Goal: Task Accomplishment & Management: Complete application form

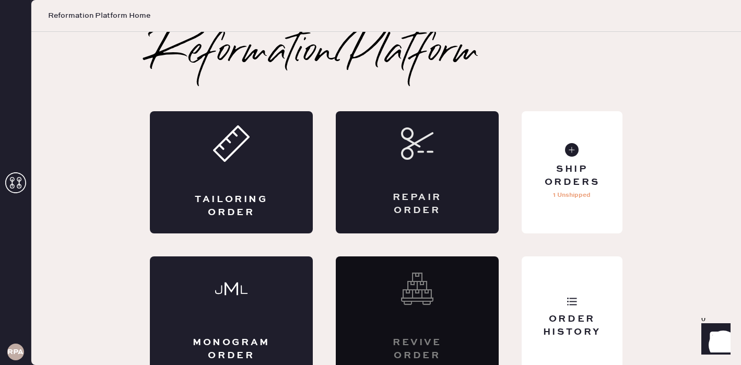
click at [424, 189] on div "Repair Order" at bounding box center [417, 172] width 163 height 122
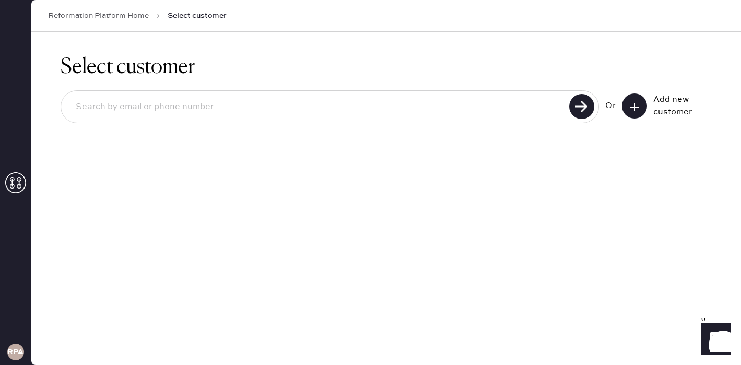
click at [476, 106] on input at bounding box center [316, 107] width 499 height 24
click at [626, 111] on button at bounding box center [634, 105] width 25 height 25
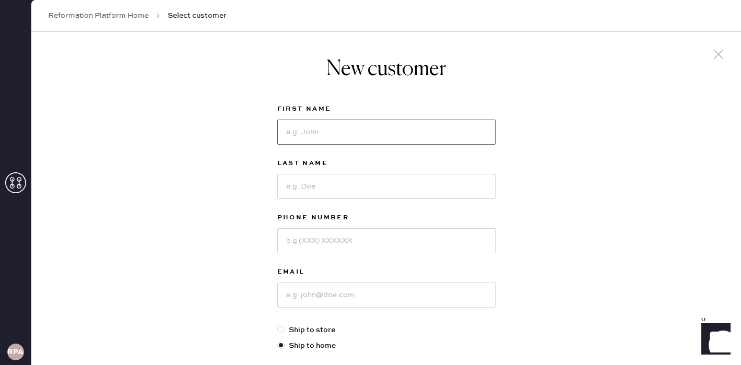
click at [348, 130] on input at bounding box center [386, 132] width 218 height 25
type input "A"
type input "Gabby"
click at [317, 189] on input at bounding box center [386, 186] width 218 height 25
type input "Maarse"
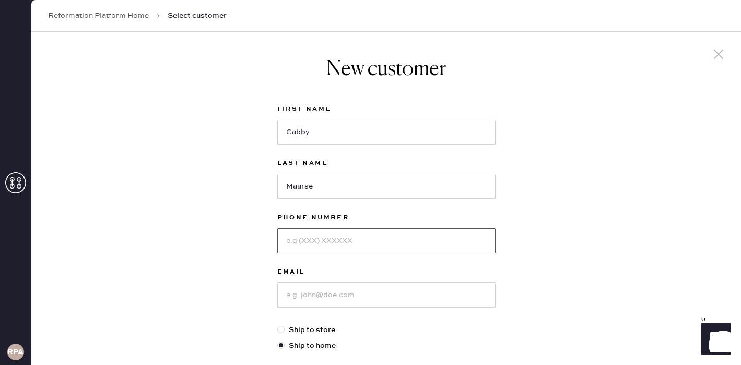
click at [343, 245] on input at bounding box center [386, 240] width 218 height 25
type input "6264222905"
click at [317, 287] on input at bounding box center [386, 294] width 218 height 25
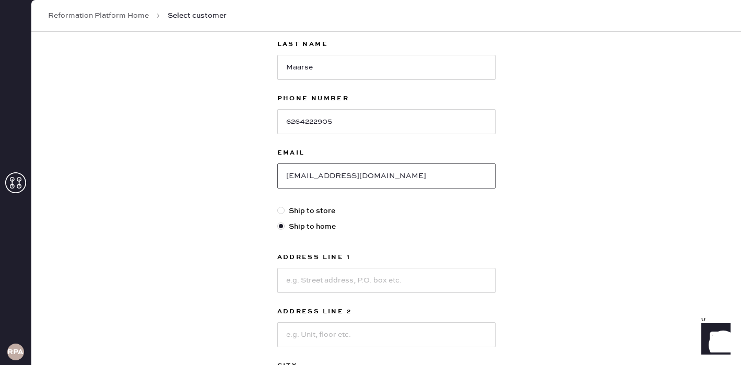
type input "[EMAIL_ADDRESS][DOMAIN_NAME]"
click at [343, 277] on input at bounding box center [386, 280] width 218 height 25
type input "[STREET_ADDRESS][PERSON_NAME]"
click at [359, 337] on input at bounding box center [386, 334] width 218 height 25
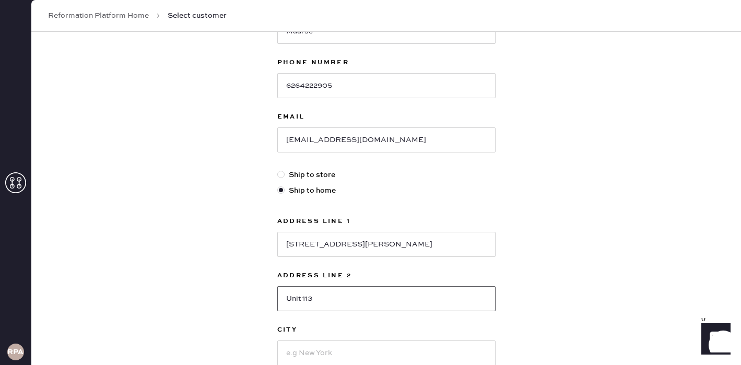
scroll to position [181, 0]
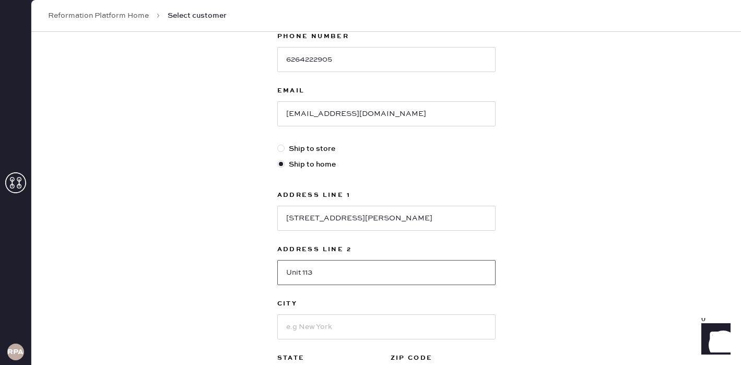
type input "Unit 113"
click at [387, 328] on input at bounding box center [386, 326] width 218 height 25
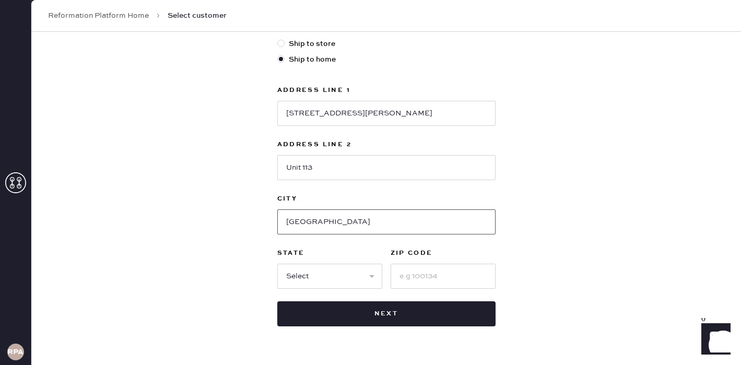
scroll to position [314, 0]
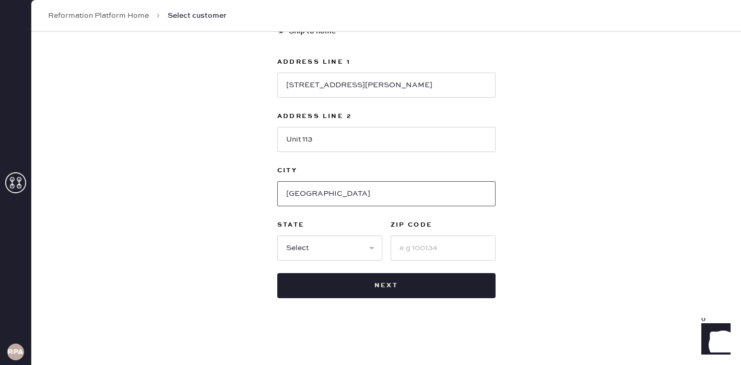
type input "[GEOGRAPHIC_DATA]"
click at [315, 251] on select "Select AK AL AR AZ CA CO CT [GEOGRAPHIC_DATA] DE FL [GEOGRAPHIC_DATA] HI [GEOGR…" at bounding box center [329, 247] width 105 height 25
select select "CA"
click at [277, 235] on select "Select AK AL AR AZ CA CO CT [GEOGRAPHIC_DATA] DE FL [GEOGRAPHIC_DATA] HI [GEOGR…" at bounding box center [329, 247] width 105 height 25
click at [454, 262] on div "First Name Gabby Last Name Maarse Phone Number [PHONE_NUMBER] Email [EMAIL_ADDR…" at bounding box center [386, 44] width 218 height 510
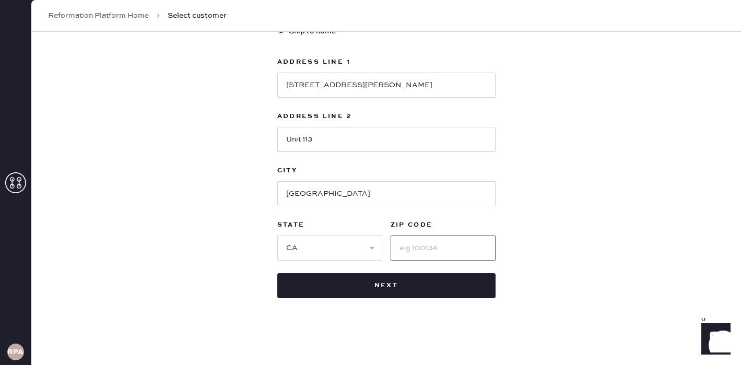
click at [447, 250] on input at bounding box center [442, 247] width 105 height 25
type input "8"
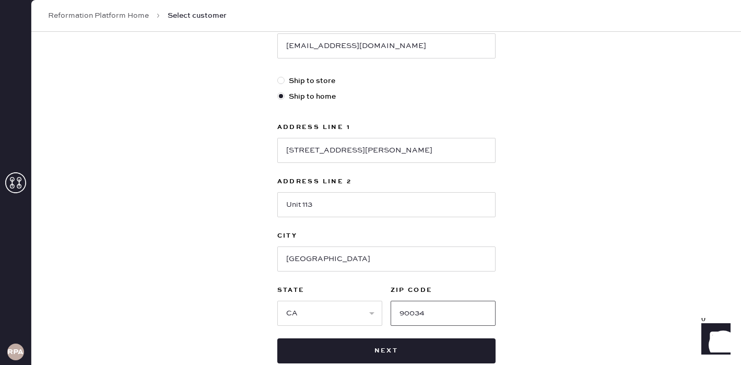
scroll to position [244, 0]
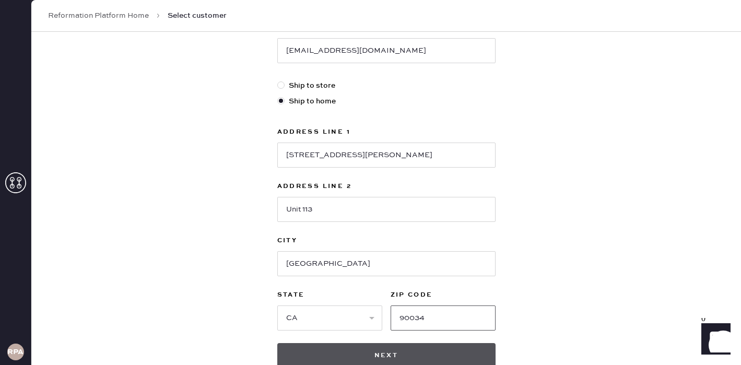
type input "90034"
click at [320, 347] on button "Next" at bounding box center [386, 355] width 218 height 25
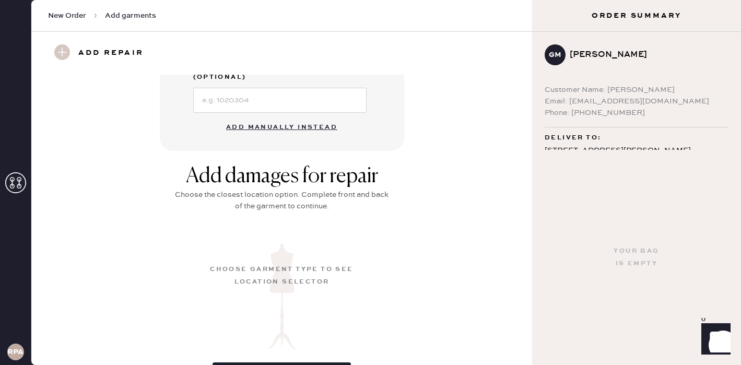
click at [281, 117] on button "Add manually instead" at bounding box center [282, 127] width 124 height 21
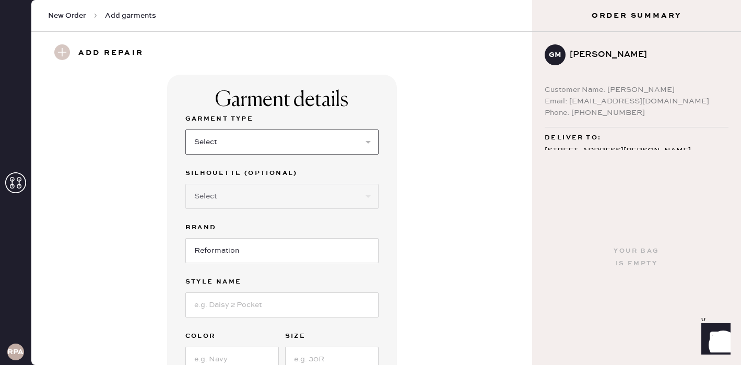
click at [264, 140] on select "Select Basic Skirt Jeans Leggings Pants Shorts Basic Sleeved Dress Basic Sleeve…" at bounding box center [281, 141] width 193 height 25
select select "4"
click at [185, 129] on select "Select Basic Skirt Jeans Leggings Pants Shorts Basic Sleeved Dress Basic Sleeve…" at bounding box center [281, 141] width 193 height 25
click at [234, 192] on select "Select Joggers Shorts Cropped Flare Boot Cut Straight Skinny Other" at bounding box center [281, 196] width 193 height 25
click at [356, 302] on input at bounding box center [281, 304] width 193 height 25
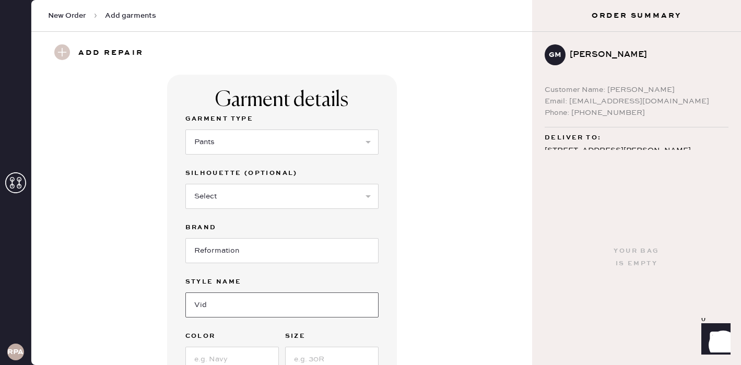
type input "VIDA LOW RISE PANT"
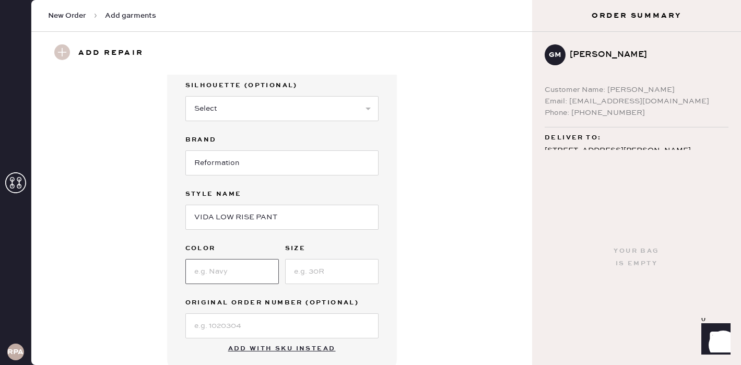
click at [238, 274] on input at bounding box center [231, 271] width 93 height 25
type input "Mole"
click at [342, 265] on input at bounding box center [331, 271] width 93 height 25
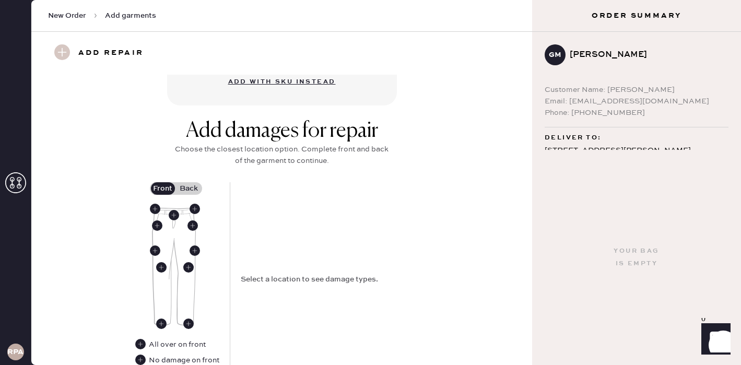
scroll to position [406, 0]
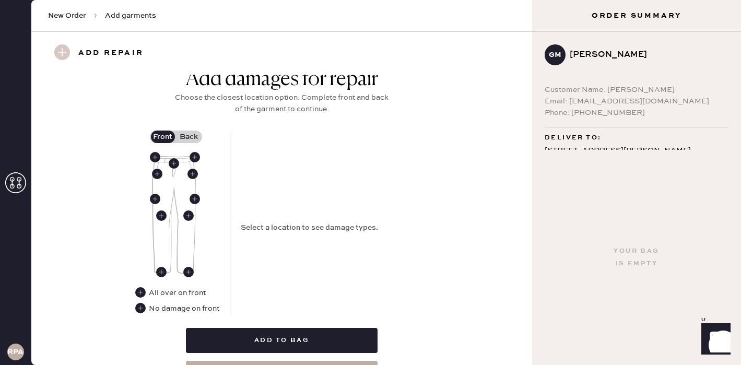
type input "6"
click at [172, 186] on img at bounding box center [174, 215] width 44 height 118
click at [187, 133] on label "Back" at bounding box center [189, 137] width 26 height 13
click at [189, 137] on input "Back" at bounding box center [189, 137] width 0 height 0
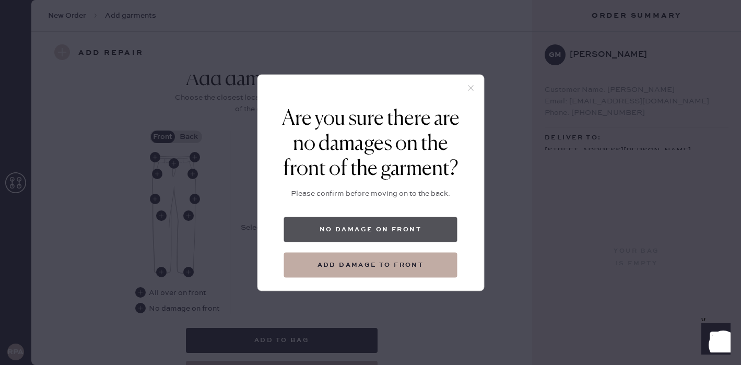
click at [413, 236] on button "No damage on front" at bounding box center [370, 229] width 173 height 25
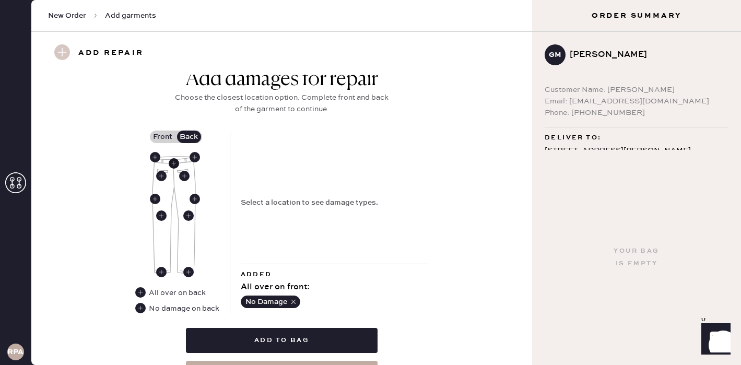
click at [173, 161] on use at bounding box center [174, 163] width 10 height 10
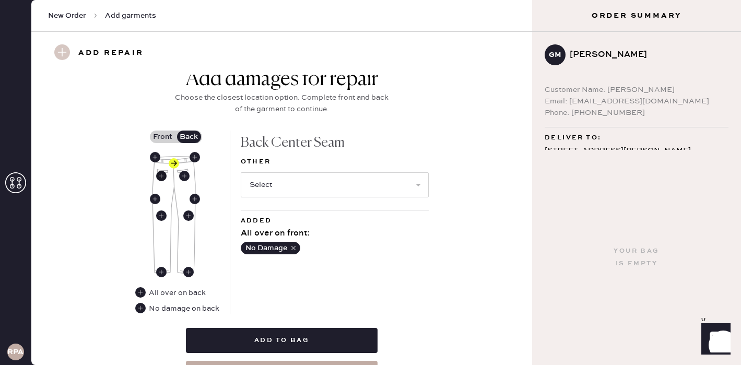
click at [162, 177] on use at bounding box center [161, 176] width 10 height 10
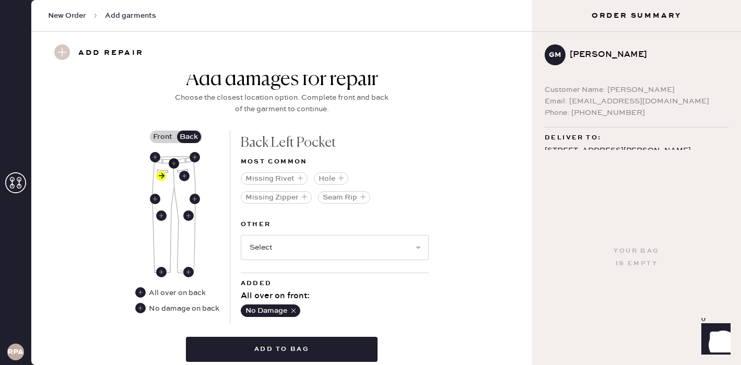
click at [173, 161] on use at bounding box center [174, 163] width 10 height 10
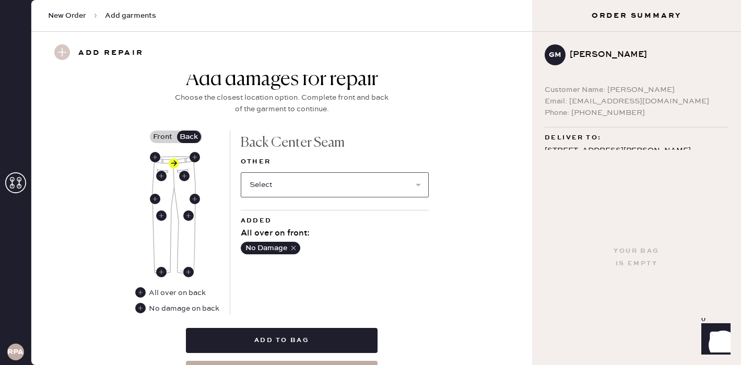
click at [301, 186] on select "Select Broken / Ripped Hem Broken Beads Broken Belt Loop Broken Button Broken E…" at bounding box center [335, 184] width 188 height 25
select select "2065"
click at [241, 172] on select "Select Broken / Ripped Hem Broken Beads Broken Belt Loop Broken Button Broken E…" at bounding box center [335, 184] width 188 height 25
select select
click at [180, 175] on use at bounding box center [184, 176] width 10 height 10
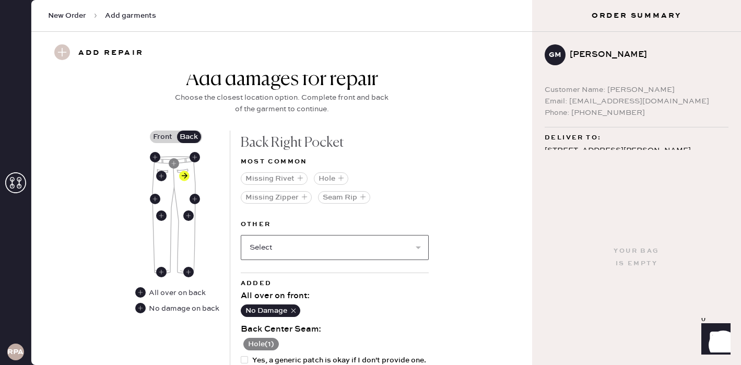
click at [265, 251] on select "Select Broken / Ripped Hem Broken Beads Broken Belt Loop Broken Button Broken E…" at bounding box center [335, 247] width 188 height 25
click at [163, 175] on use at bounding box center [161, 176] width 10 height 10
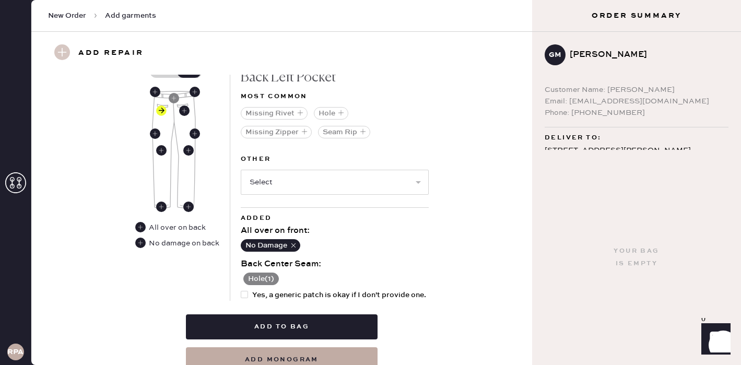
click at [247, 291] on div at bounding box center [246, 294] width 11 height 11
click at [241, 290] on input "Yes, a generic patch is okay if I don't provide one." at bounding box center [241, 289] width 1 height 1
checkbox input "true"
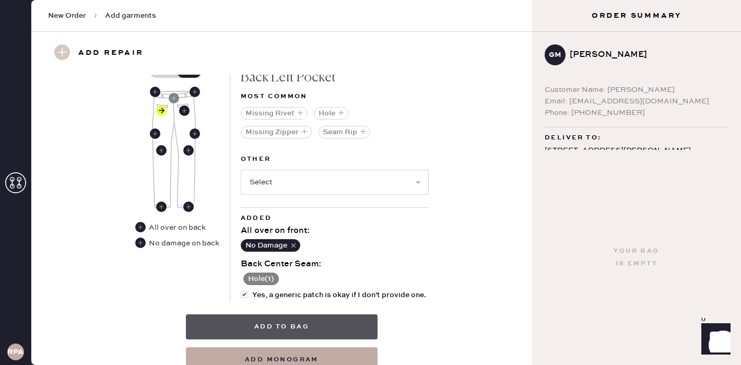
click at [272, 322] on button "Add to bag" at bounding box center [282, 326] width 192 height 25
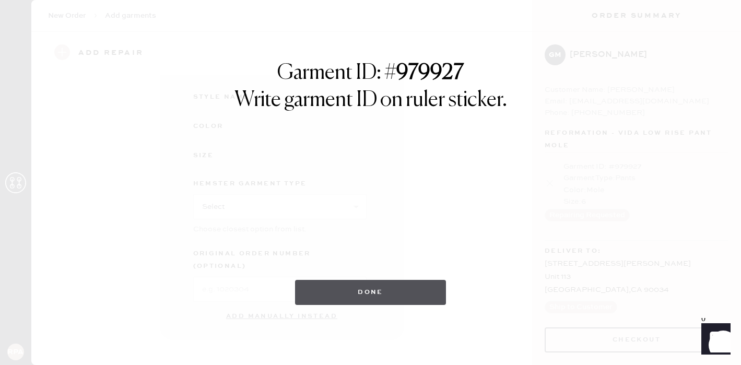
scroll to position [149, 0]
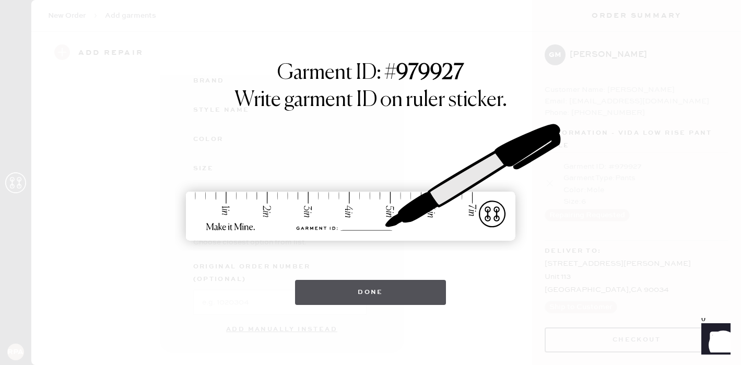
click at [337, 303] on button "Done" at bounding box center [370, 292] width 151 height 25
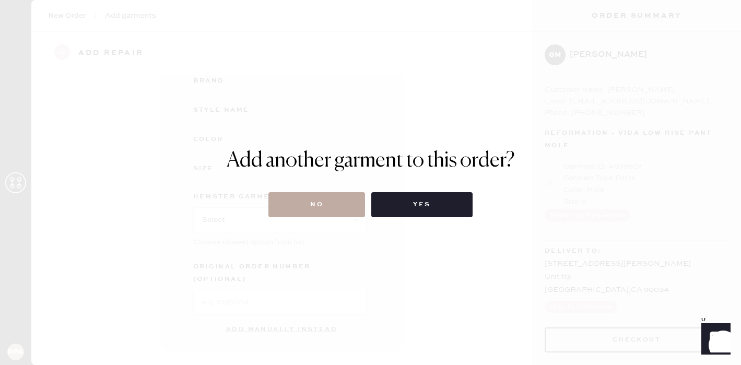
click at [315, 197] on button "No" at bounding box center [316, 204] width 97 height 25
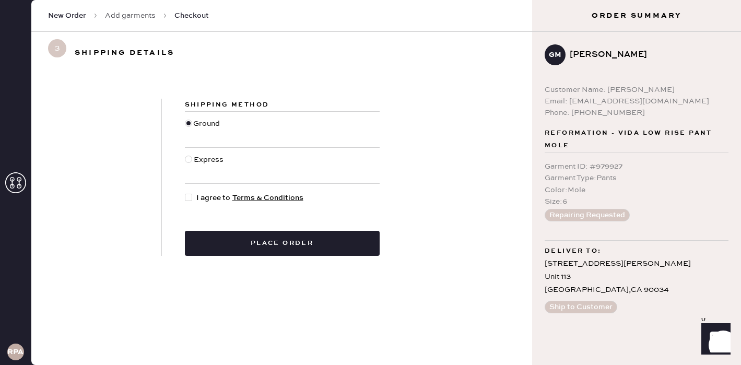
click at [187, 196] on div at bounding box center [188, 197] width 7 height 7
click at [185, 193] on input "I agree to Terms & Conditions" at bounding box center [185, 192] width 1 height 1
checkbox input "true"
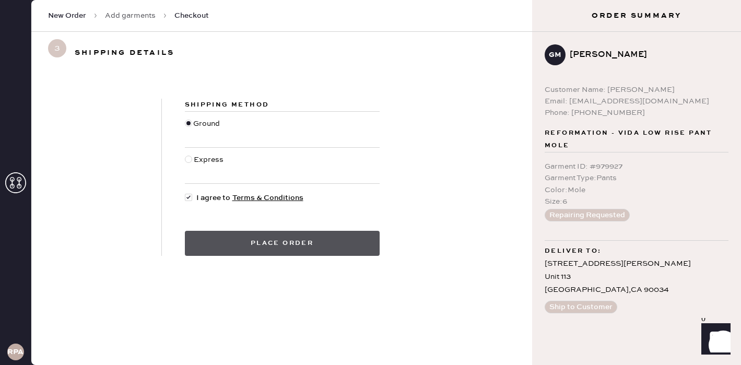
click at [220, 239] on button "Place order" at bounding box center [282, 243] width 195 height 25
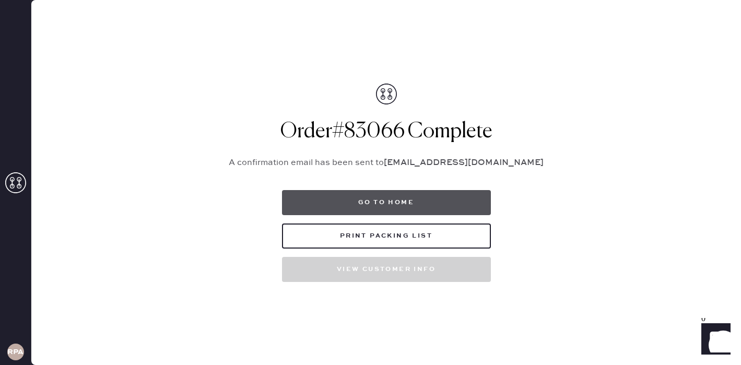
click at [322, 206] on button "Go to home" at bounding box center [386, 202] width 209 height 25
